Goal: Information Seeking & Learning: Learn about a topic

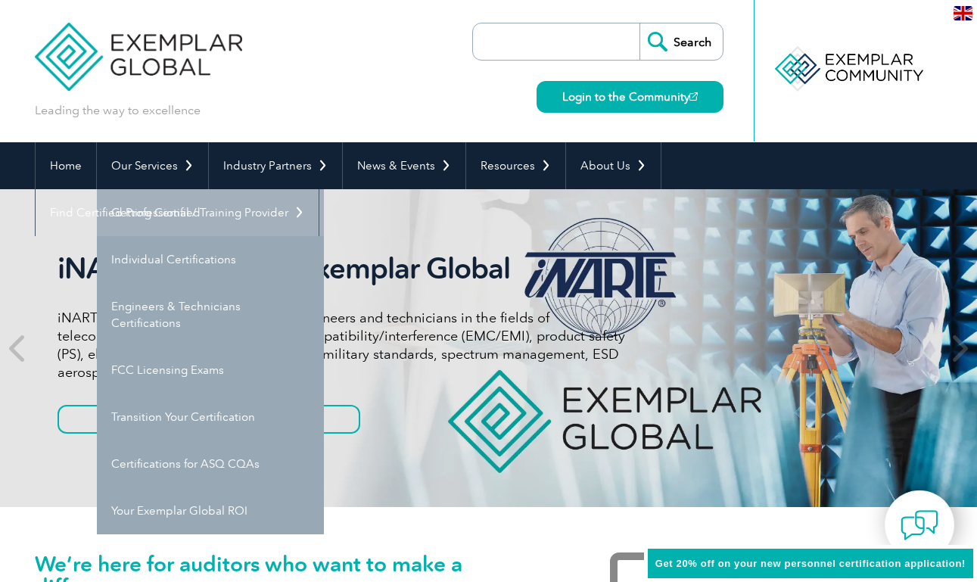
click at [157, 211] on link "Getting Certified" at bounding box center [210, 212] width 227 height 47
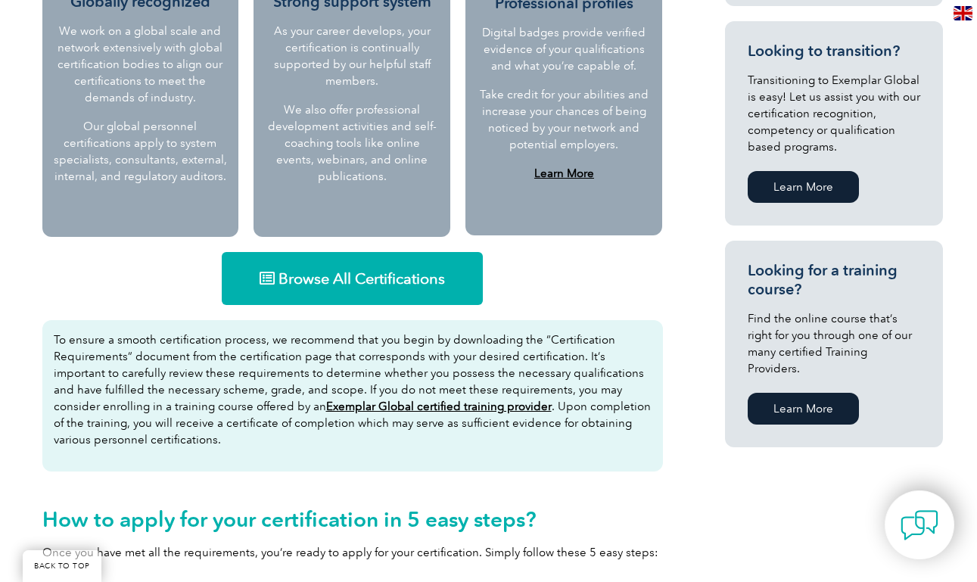
scroll to position [882, 0]
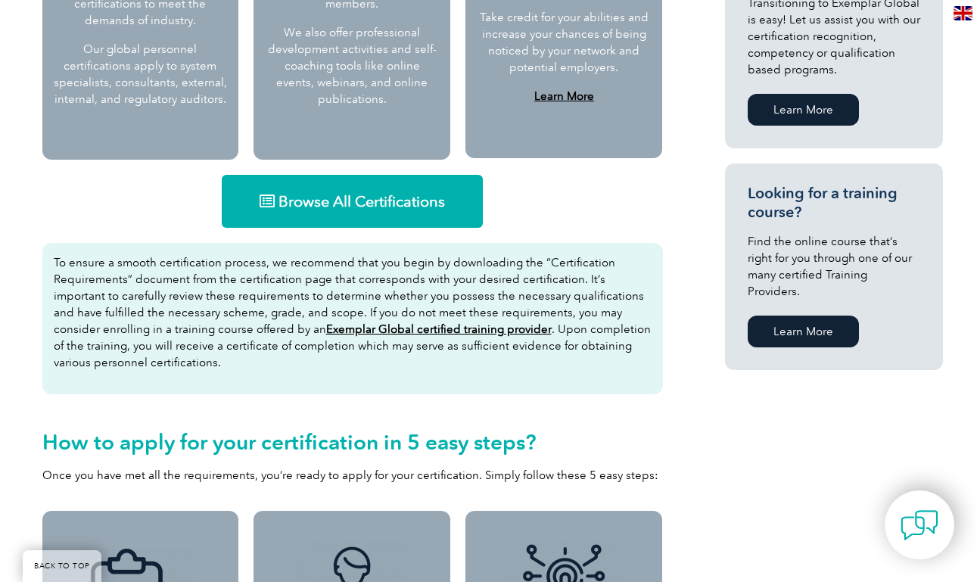
click at [328, 194] on span "Browse All Certifications" at bounding box center [361, 201] width 166 height 15
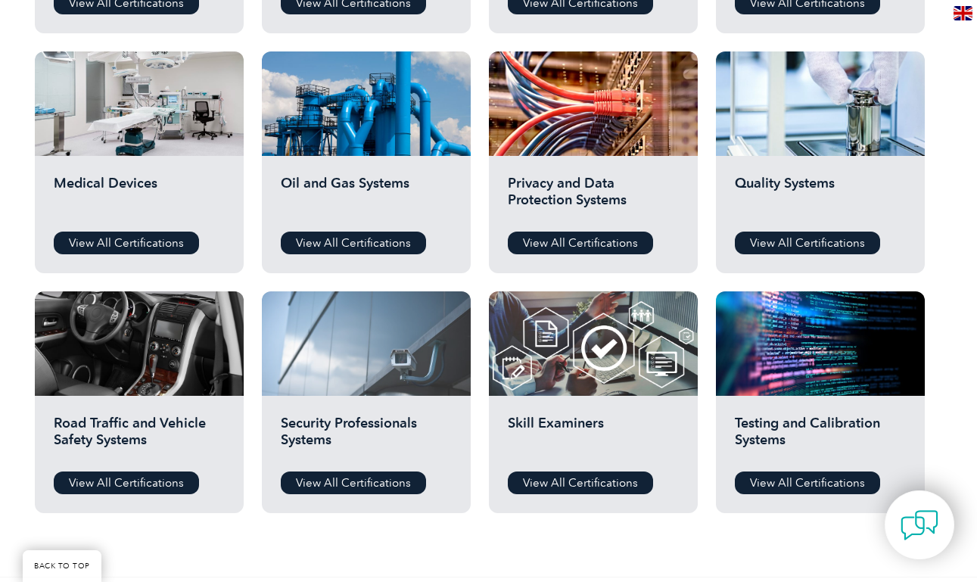
scroll to position [1078, 0]
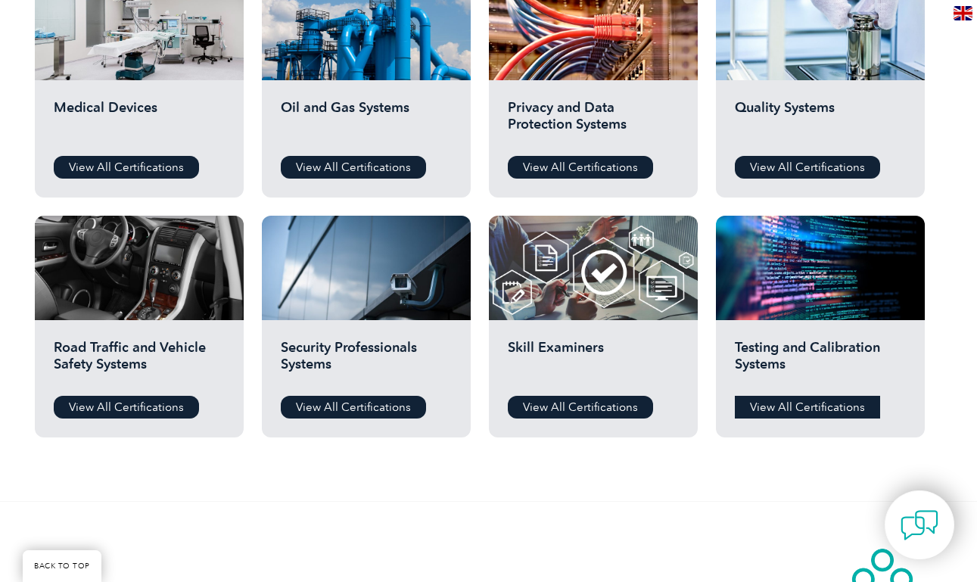
click at [771, 406] on link "View All Certifications" at bounding box center [807, 407] width 145 height 23
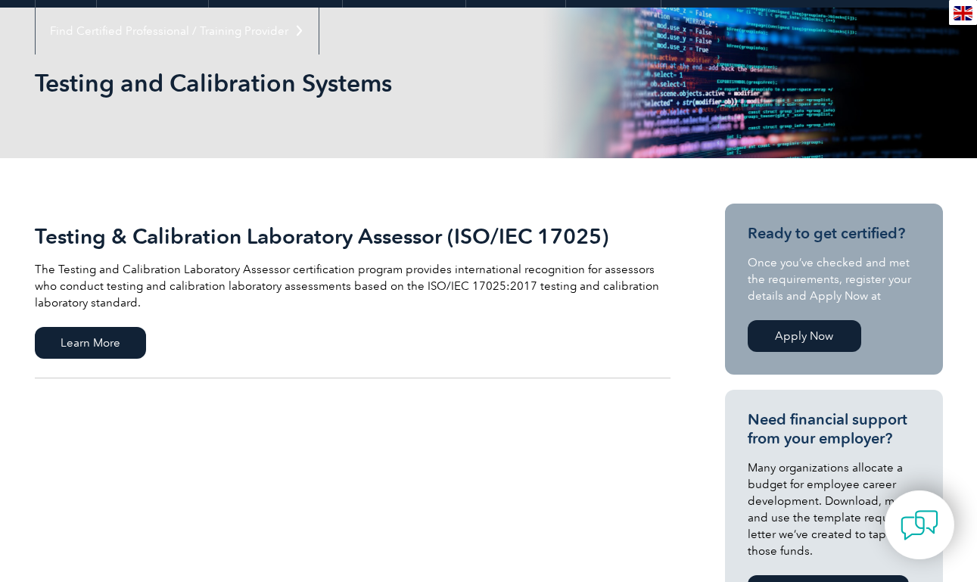
scroll to position [222, 0]
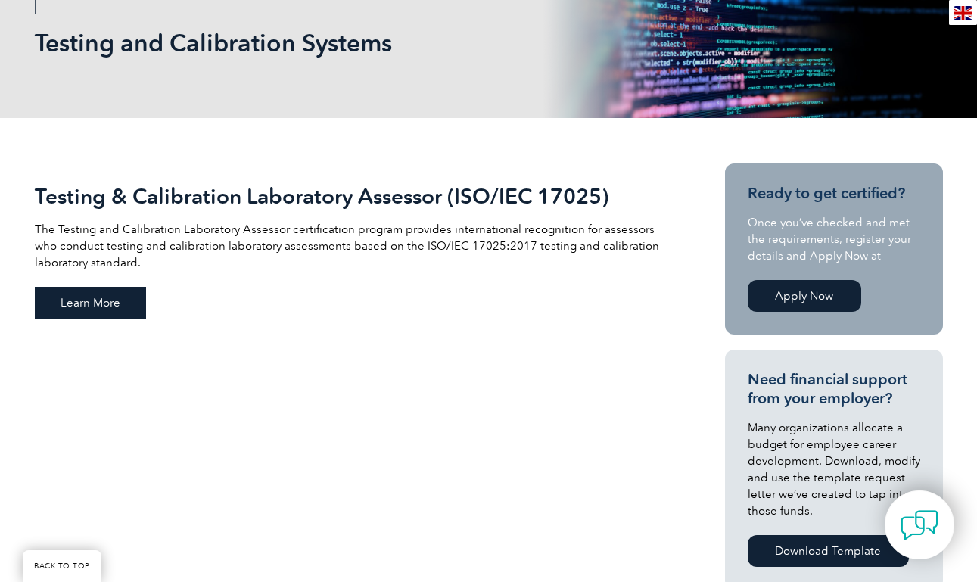
click at [118, 306] on span "Learn More" at bounding box center [90, 303] width 111 height 32
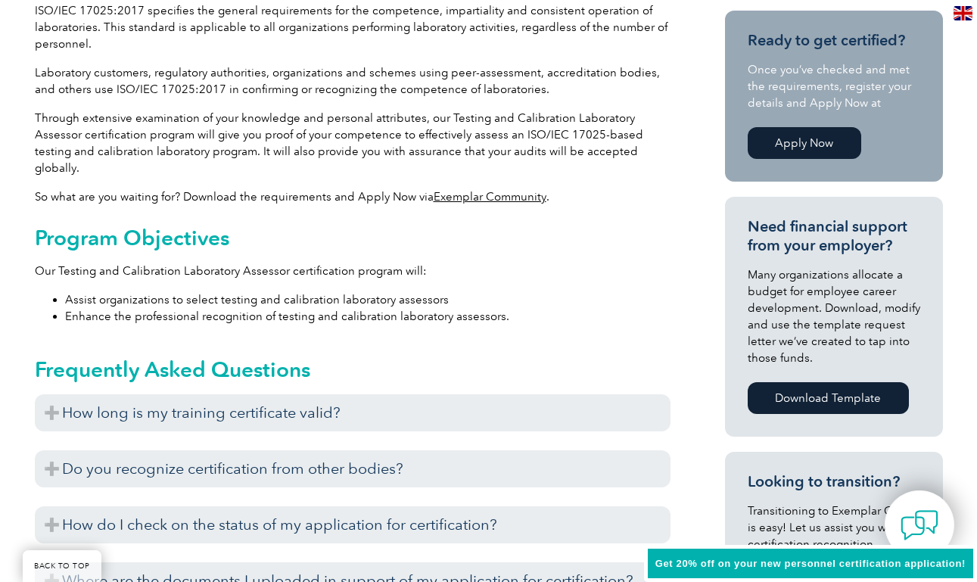
scroll to position [519, 0]
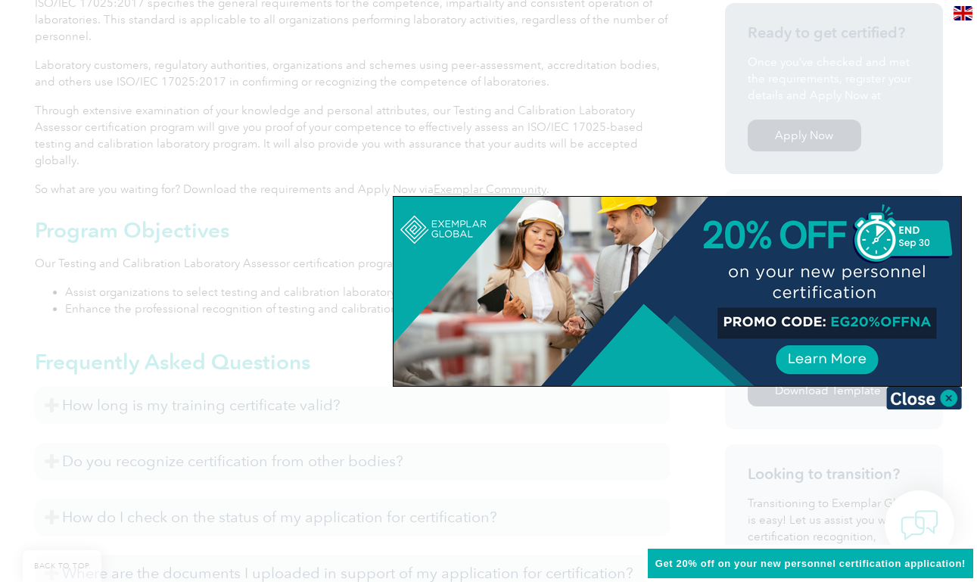
click at [675, 157] on div at bounding box center [488, 291] width 977 height 582
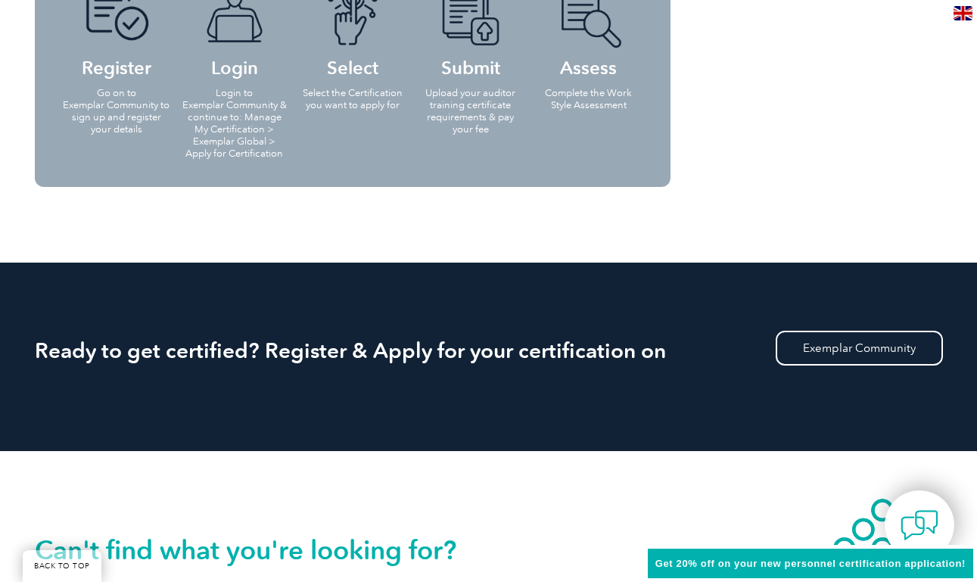
scroll to position [1595, 0]
